Goal: Transaction & Acquisition: Purchase product/service

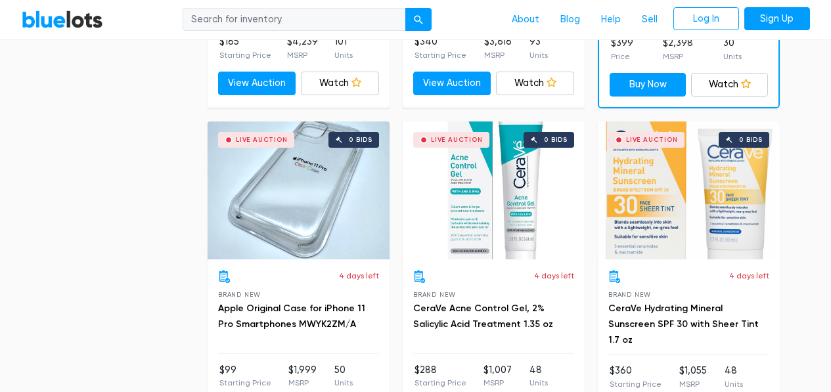
scroll to position [1708, 0]
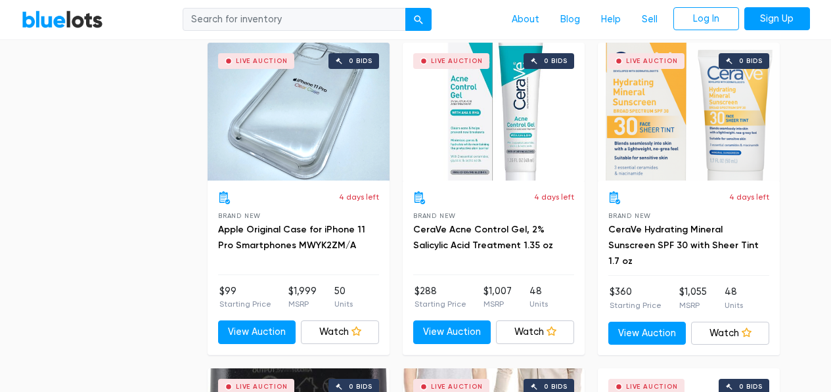
click at [514, 235] on h3 "CeraVe Acne Control Gel, 2% Salicylic Acid Treatment 1.35 oz" at bounding box center [493, 238] width 161 height 32
click at [499, 235] on h3 "CeraVe Acne Control Gel, 2% Salicylic Acid Treatment 1.35 oz" at bounding box center [493, 238] width 161 height 32
click at [472, 230] on link "CeraVe Acne Control Gel, 2% Salicylic Acid Treatment 1.35 oz" at bounding box center [483, 237] width 140 height 27
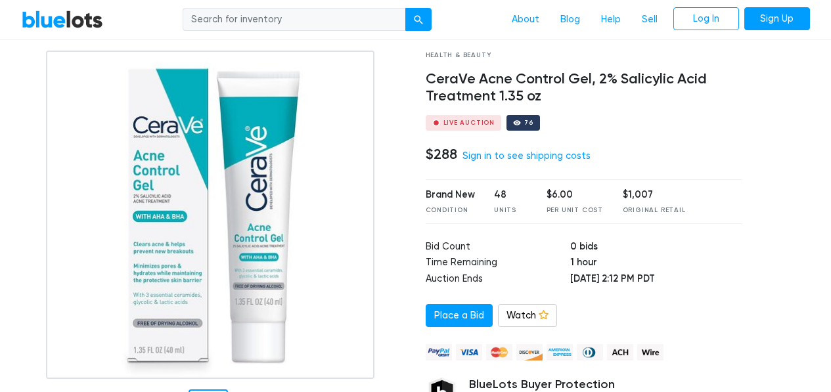
scroll to position [66, 0]
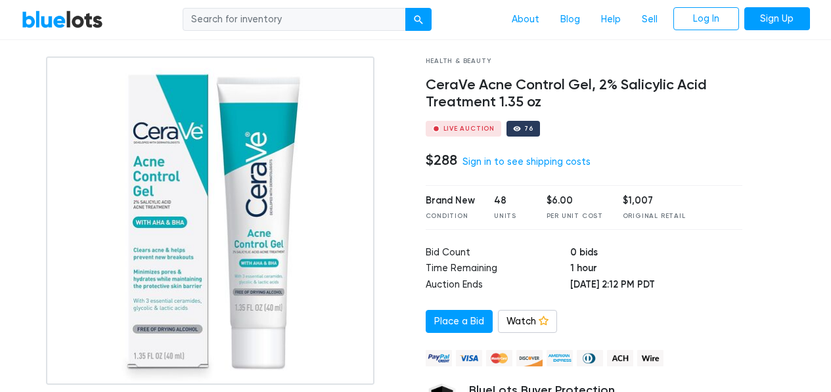
click at [466, 129] on div "Live Auction" at bounding box center [469, 128] width 52 height 7
click at [525, 125] on div "76" at bounding box center [524, 129] width 34 height 16
click at [524, 126] on div "76" at bounding box center [528, 128] width 9 height 7
click at [768, 12] on link "Sign Up" at bounding box center [777, 19] width 66 height 24
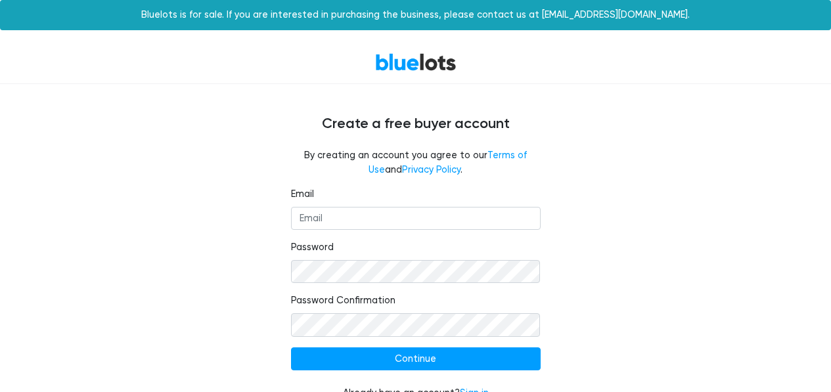
click at [394, 198] on fieldset "Email" at bounding box center [416, 208] width 250 height 43
click at [397, 220] on input "Email" at bounding box center [416, 219] width 250 height 24
type input "audioattack60@gmail.com"
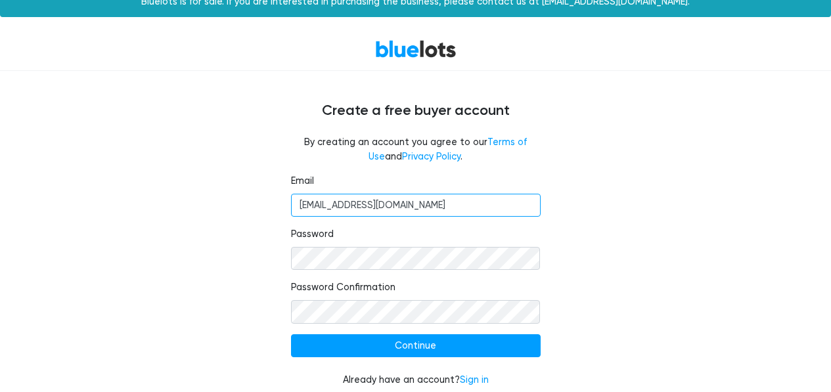
scroll to position [24, 0]
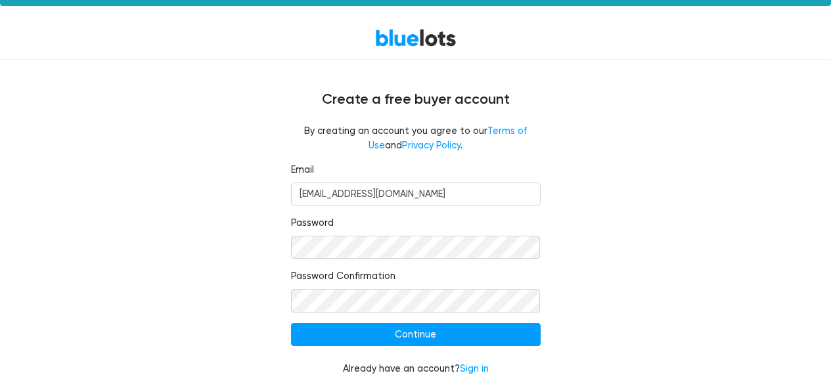
click at [0, 392] on nordpass-autofill-portal at bounding box center [0, 392] width 0 height 0
click at [382, 322] on form "Email audioattack60@gmail.com Password Password Confirmation Continue Already h…" at bounding box center [416, 270] width 250 height 214
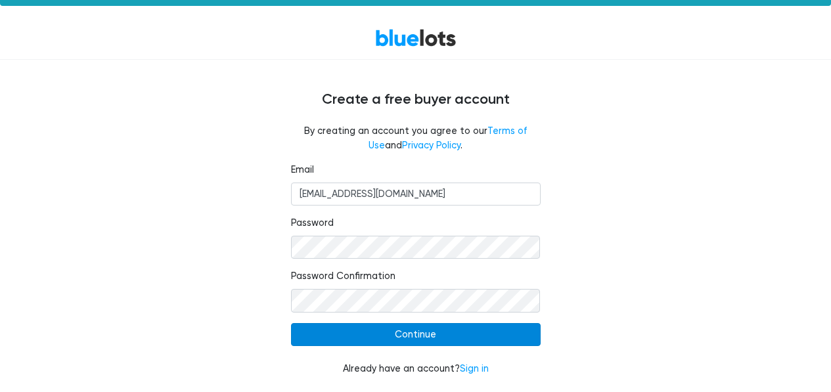
click at [393, 333] on input "Continue" at bounding box center [416, 335] width 250 height 24
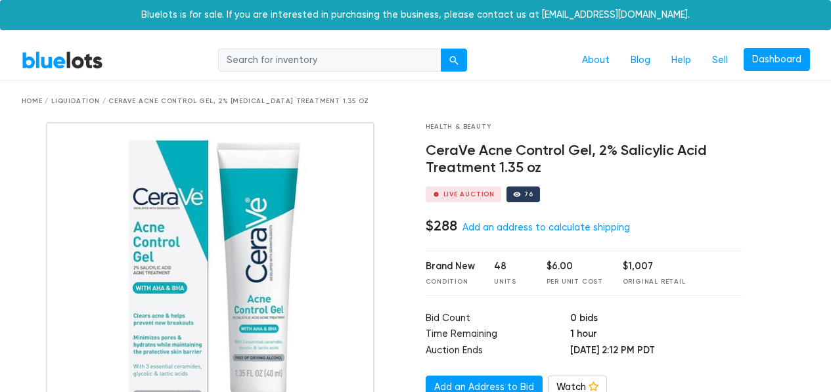
click at [685, 270] on div "Brand New Condition 48 Units $6.00 Per Unit Cost $1,007 Original Retail" at bounding box center [584, 273] width 317 height 44
click at [491, 224] on link "Add an address to calculate shipping" at bounding box center [547, 227] width 168 height 11
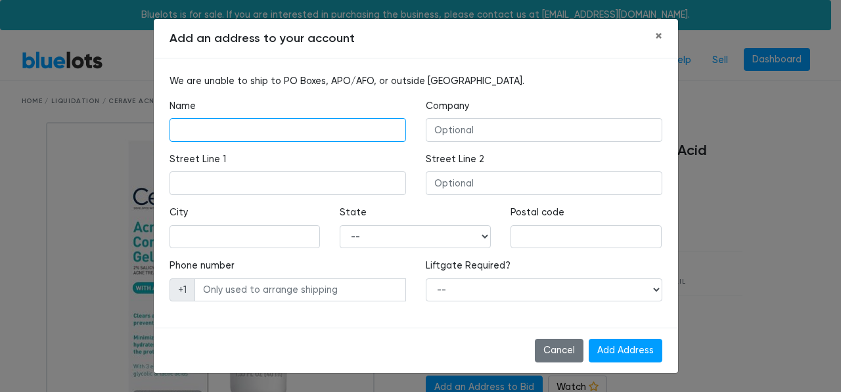
click at [282, 141] on input "text" at bounding box center [287, 130] width 237 height 24
type input "Jonathan Laststudmuffin"
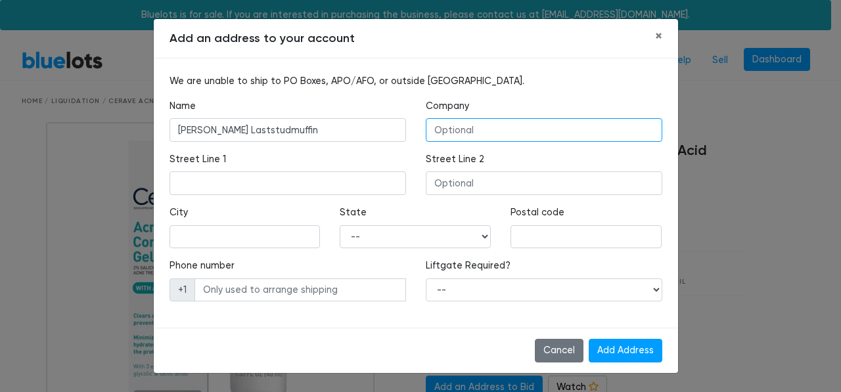
type input "GrubbsTradingCo"
type input "4 Village DR"
type input "Hattiesburg"
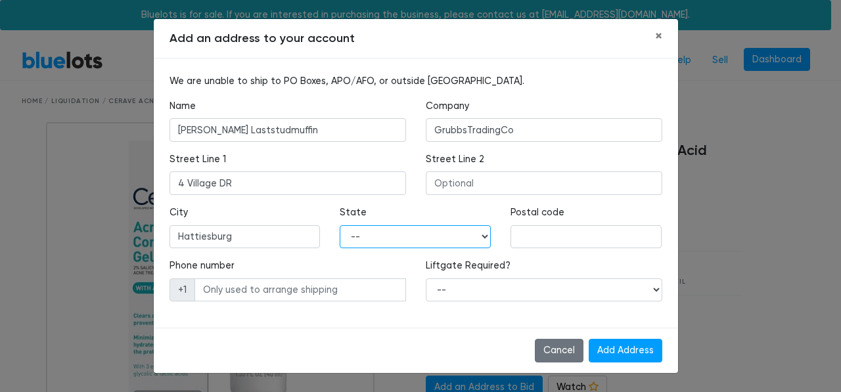
select select "MS"
type input "39402"
type input "6019008148"
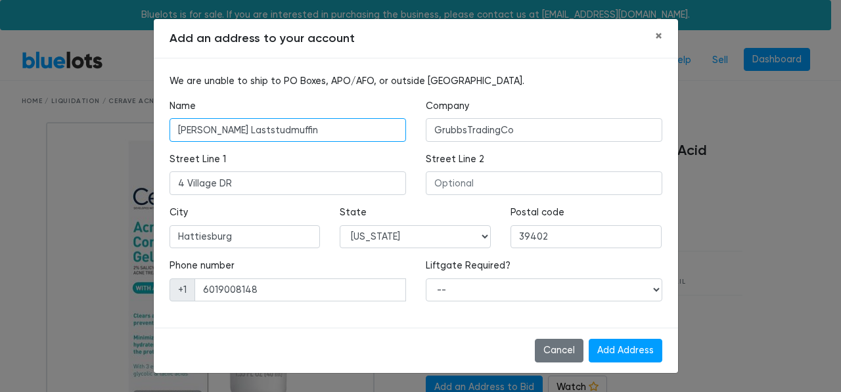
drag, startPoint x: 340, startPoint y: 134, endPoint x: 228, endPoint y: 135, distance: 112.3
click at [228, 135] on input "Jonathan Laststudmuffin" at bounding box center [287, 130] width 237 height 24
type input "Jonathan"
drag, startPoint x: 590, startPoint y: 216, endPoint x: 585, endPoint y: 210, distance: 7.5
click at [586, 211] on div "Postal code 39402" at bounding box center [585, 227] width 151 height 43
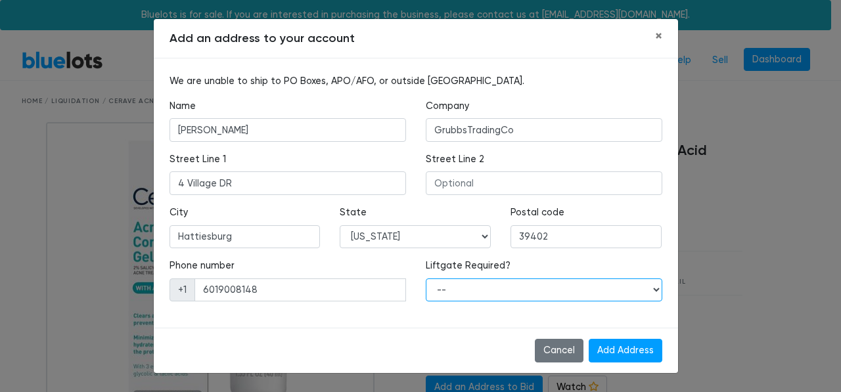
click at [553, 285] on select "-- Yes No" at bounding box center [544, 291] width 237 height 24
select select "0"
click at [426, 279] on select "-- Yes No" at bounding box center [544, 291] width 237 height 24
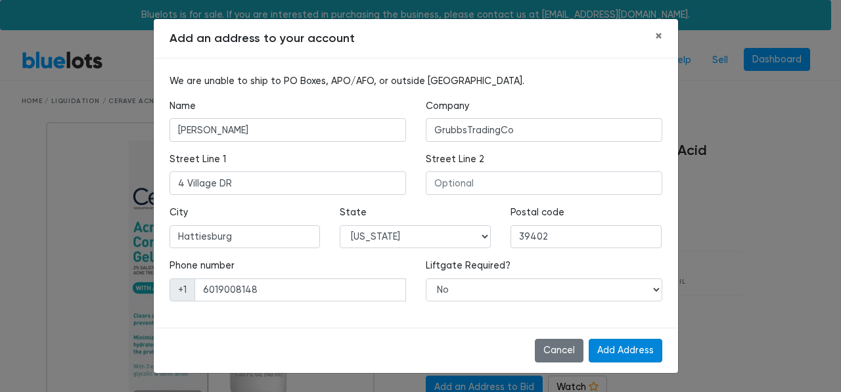
click at [633, 345] on input "Add Address" at bounding box center [626, 351] width 74 height 24
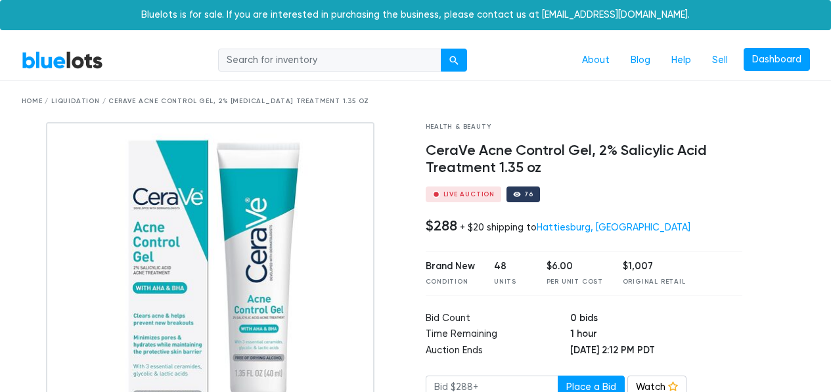
click at [51, 67] on link "BlueLots" at bounding box center [62, 60] width 81 height 19
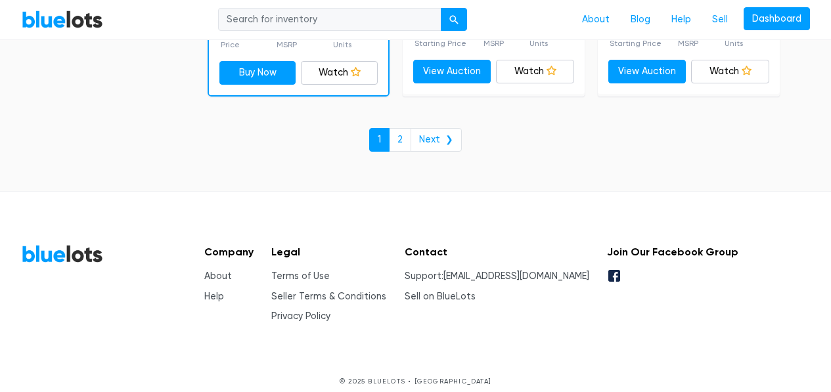
scroll to position [5885, 0]
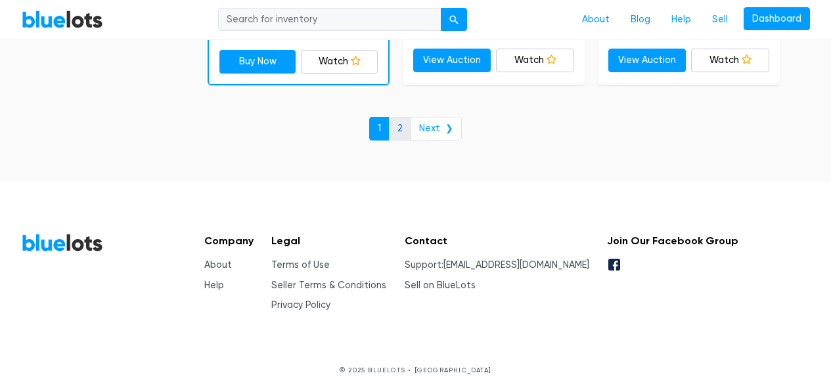
click at [397, 127] on link "2" at bounding box center [400, 129] width 22 height 24
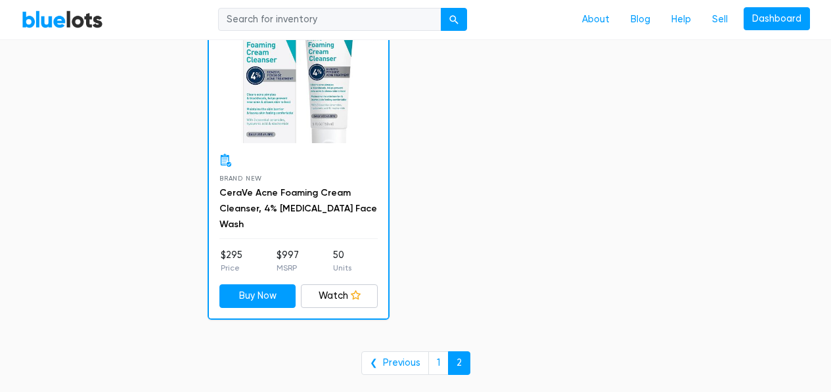
scroll to position [4139, 0]
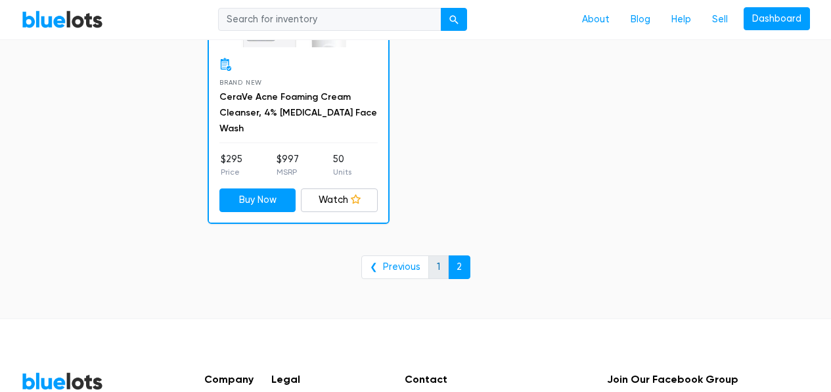
click at [440, 263] on link "1" at bounding box center [438, 268] width 20 height 24
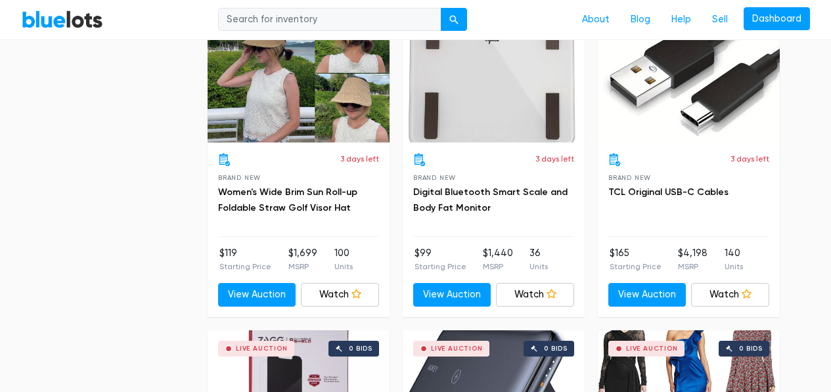
scroll to position [3810, 0]
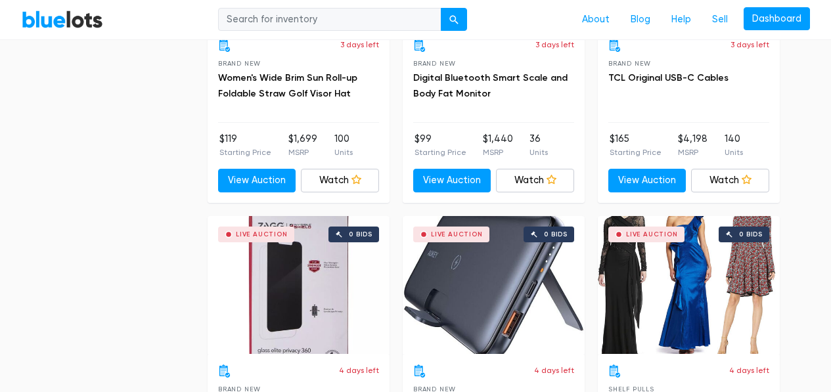
click at [267, 227] on div "Live Auction" at bounding box center [256, 235] width 76 height 16
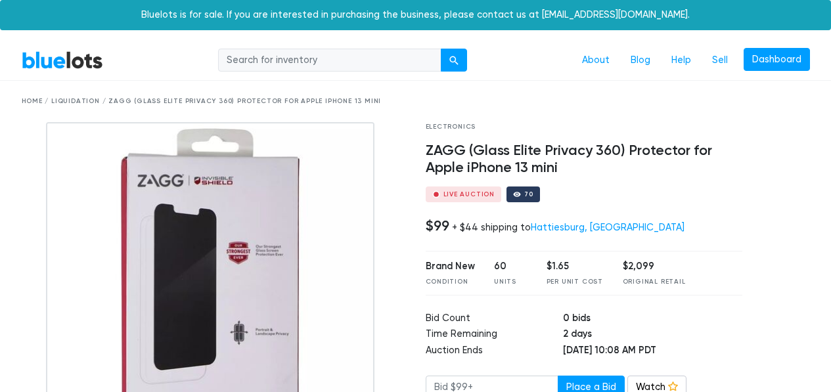
drag, startPoint x: 463, startPoint y: 194, endPoint x: 507, endPoint y: 191, distance: 44.2
click at [463, 194] on div "Live Auction" at bounding box center [469, 194] width 52 height 7
click at [515, 191] on div at bounding box center [517, 195] width 8 height 8
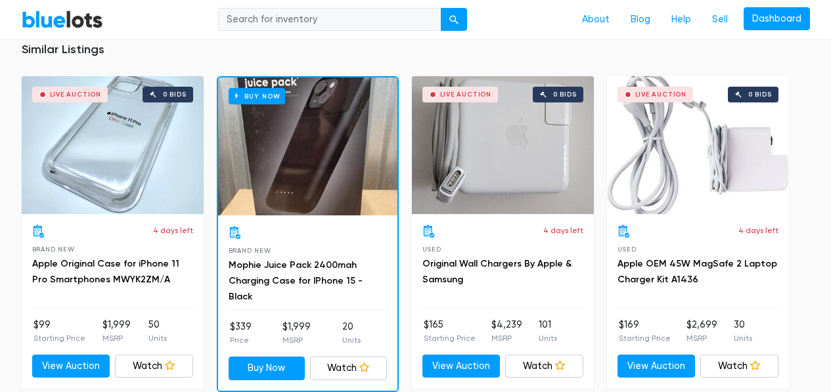
scroll to position [920, 0]
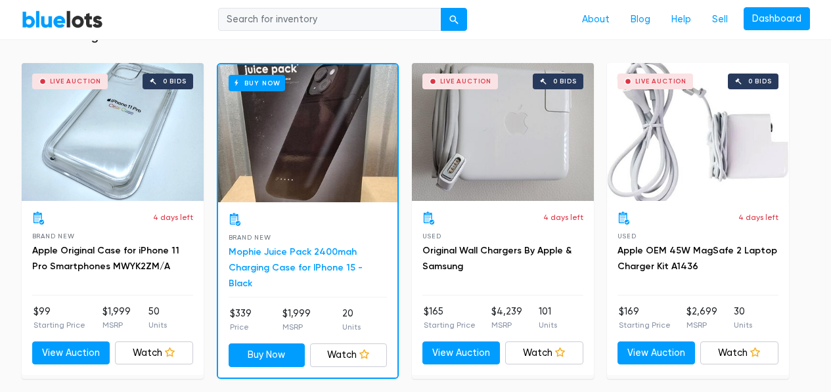
click at [326, 256] on link "Mophie Juice Pack 2400mah Charging Case for IPhone 15 - Black" at bounding box center [296, 267] width 134 height 43
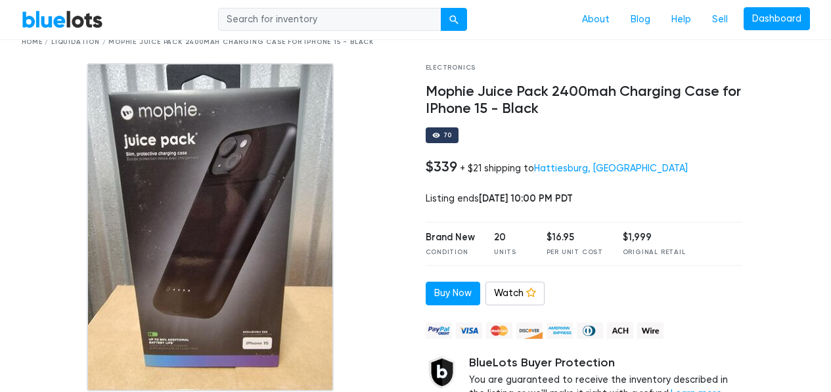
scroll to position [66, 0]
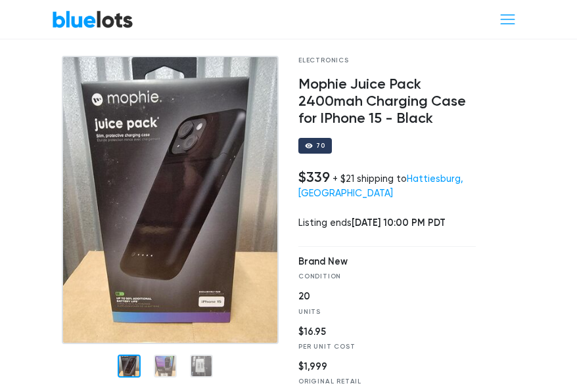
click at [487, 93] on div at bounding box center [505, 368] width 39 height 625
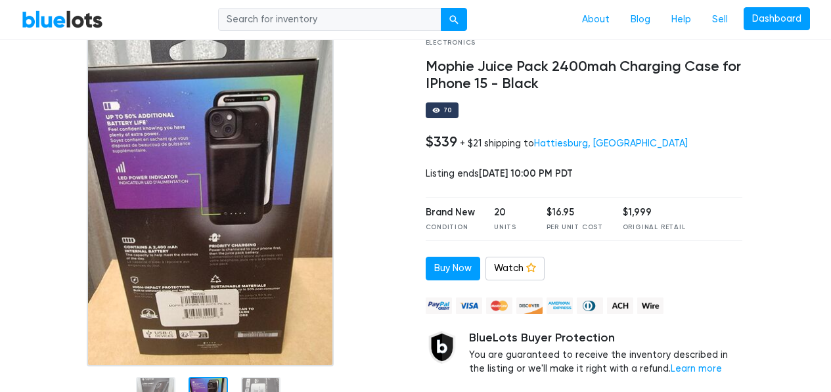
scroll to position [131, 0]
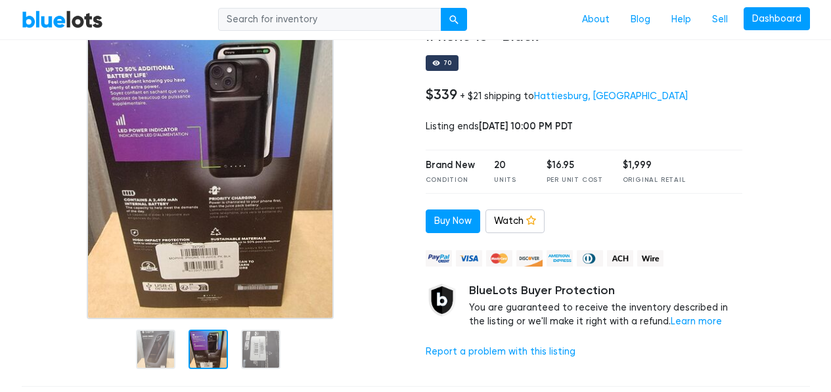
click at [210, 349] on div at bounding box center [208, 349] width 39 height 39
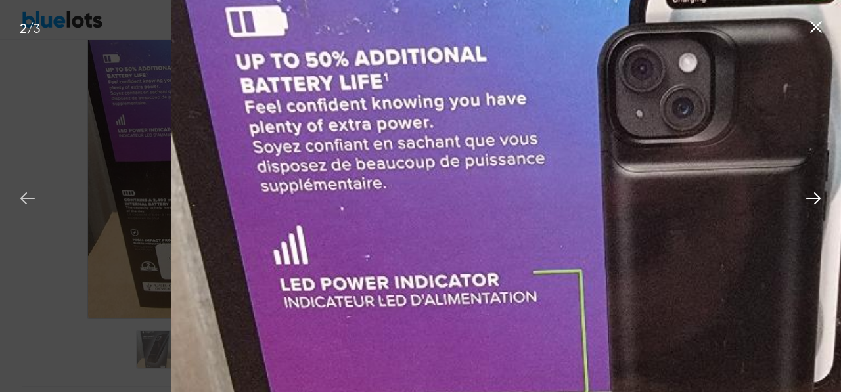
click at [32, 199] on icon at bounding box center [27, 198] width 14 height 12
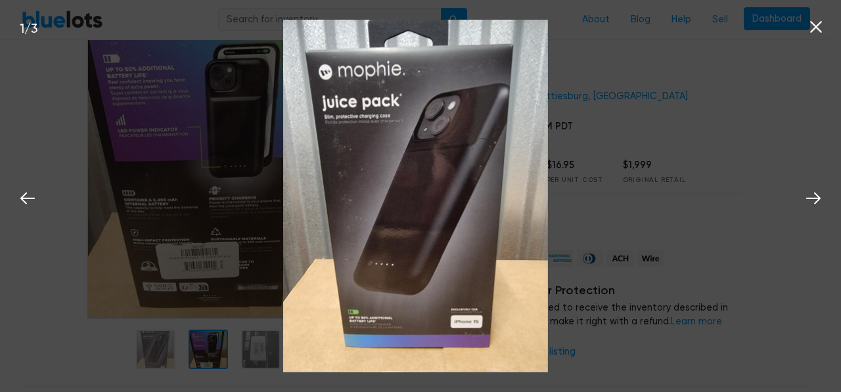
click at [819, 27] on icon at bounding box center [816, 27] width 20 height 20
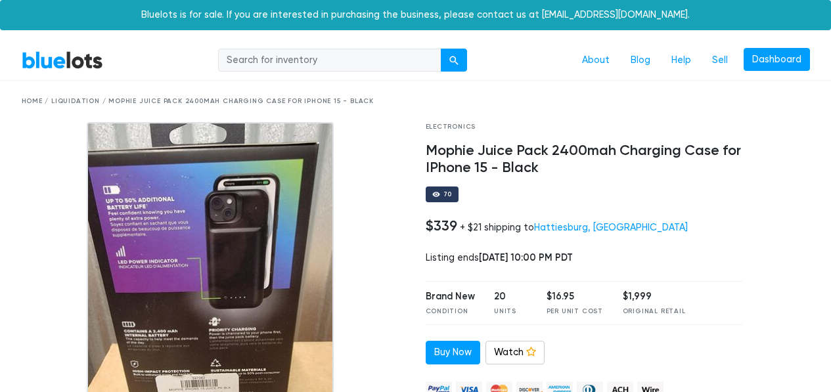
click at [53, 51] on link "BlueLots" at bounding box center [62, 60] width 81 height 19
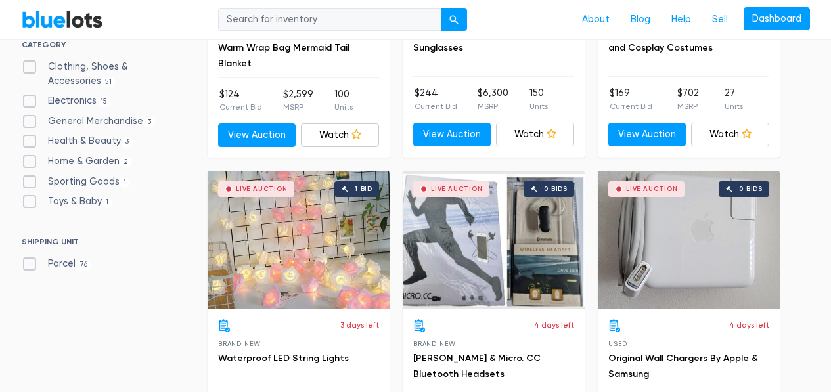
scroll to position [723, 0]
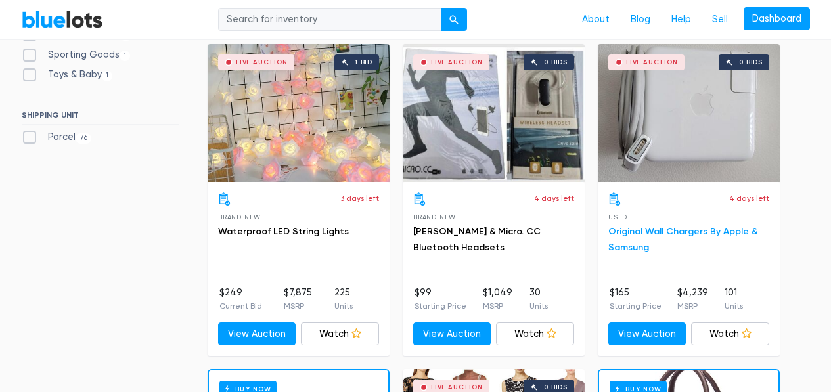
click at [630, 230] on link "Original Wall Chargers By Apple & Samsung" at bounding box center [682, 239] width 149 height 27
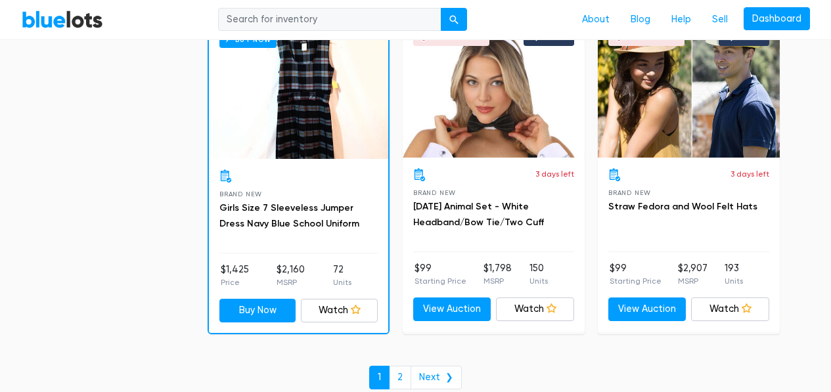
scroll to position [5781, 0]
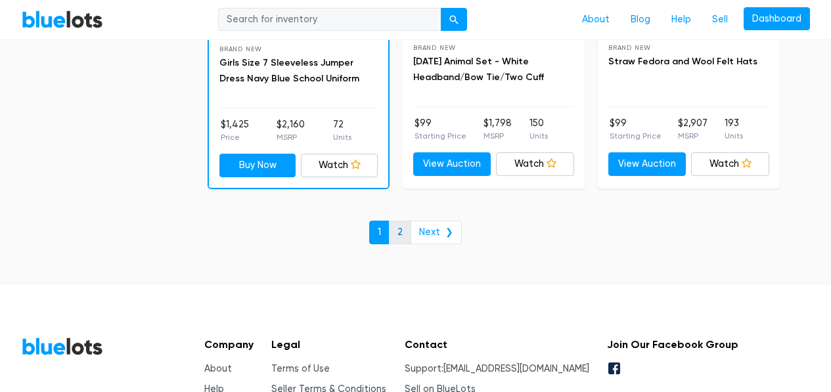
click at [405, 227] on link "2" at bounding box center [400, 233] width 22 height 24
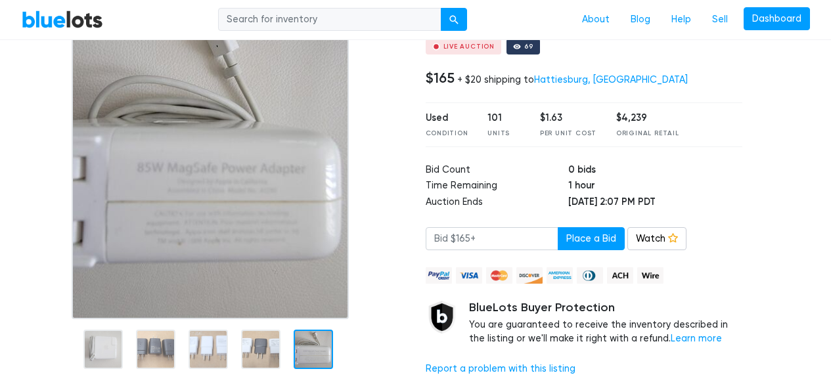
scroll to position [66, 0]
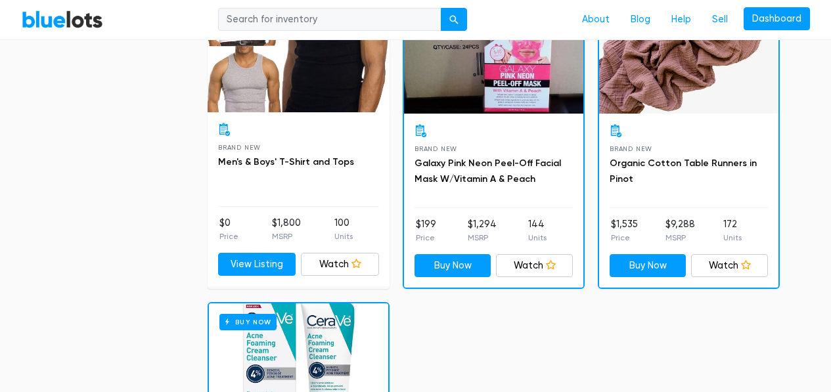
scroll to position [3613, 0]
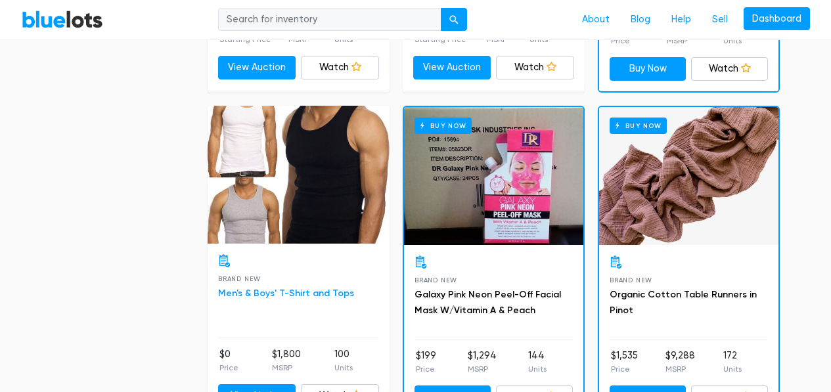
click at [273, 290] on link "Men's & Boys' T-Shirt and Tops" at bounding box center [286, 293] width 136 height 11
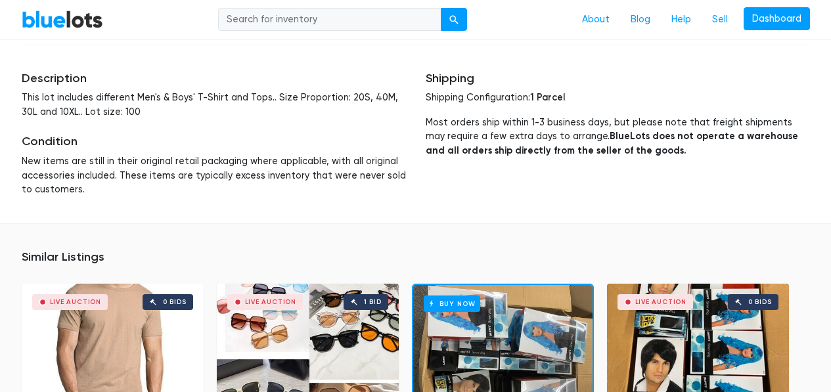
scroll to position [854, 0]
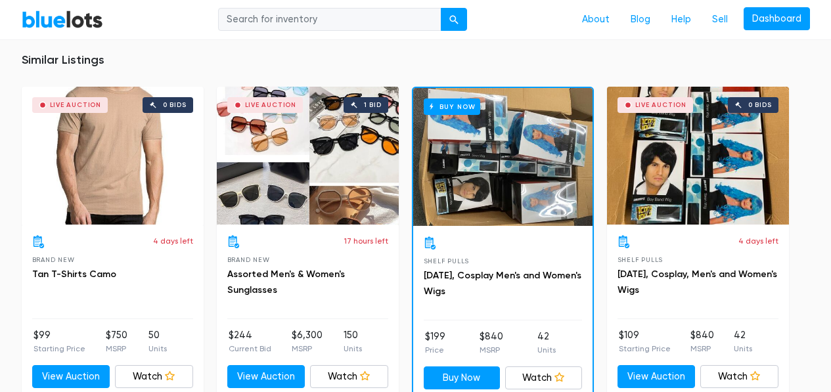
click at [303, 262] on div "17 hours left Brand New Assorted Men's & Women's Sunglasses" at bounding box center [307, 277] width 161 height 84
click at [313, 271] on link "Assorted Men's & Women's Sunglasses" at bounding box center [286, 282] width 118 height 27
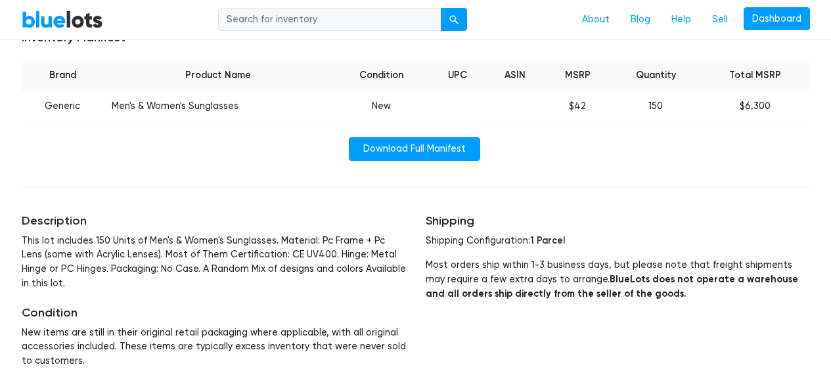
scroll to position [526, 0]
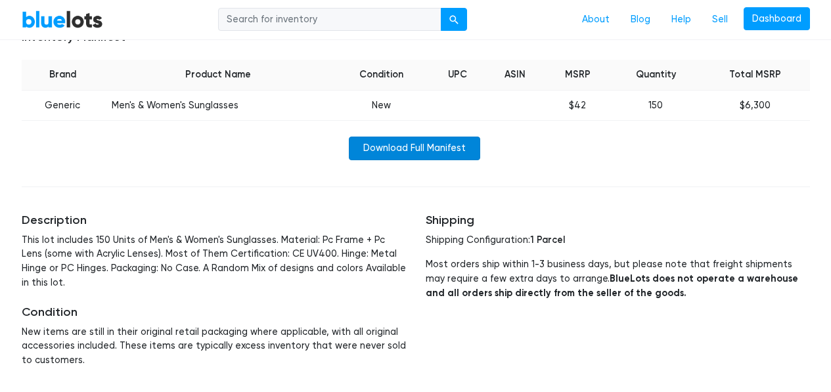
click at [359, 144] on link "Download Full Manifest" at bounding box center [414, 149] width 131 height 24
click at [723, 101] on td "$6,300" at bounding box center [755, 105] width 109 height 31
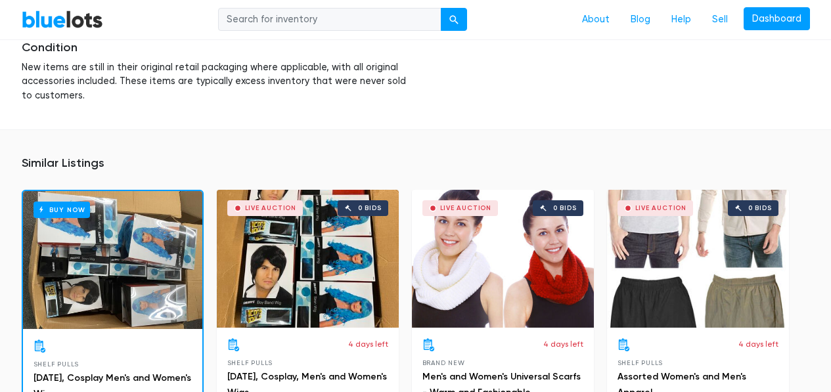
scroll to position [920, 0]
